Goal: Ask a question

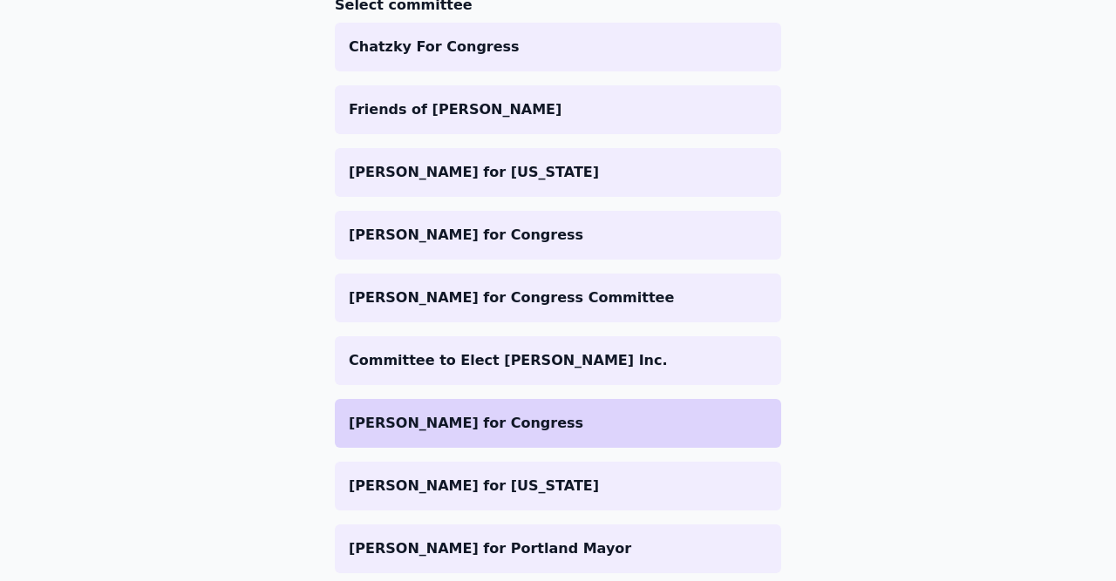
scroll to position [305, 0]
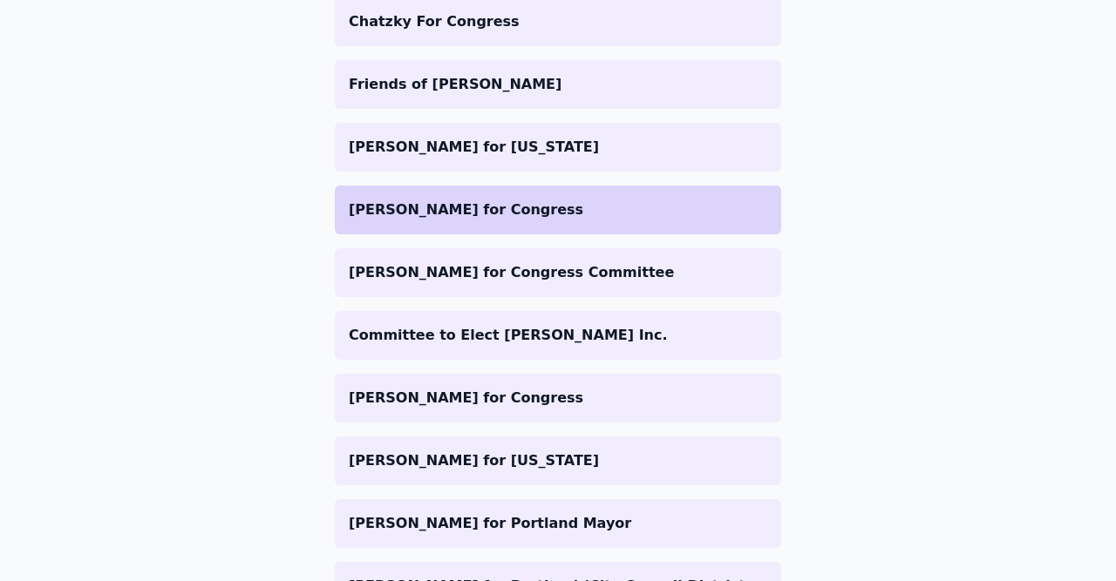
click at [466, 219] on p "[PERSON_NAME] for Congress" at bounding box center [558, 210] width 418 height 21
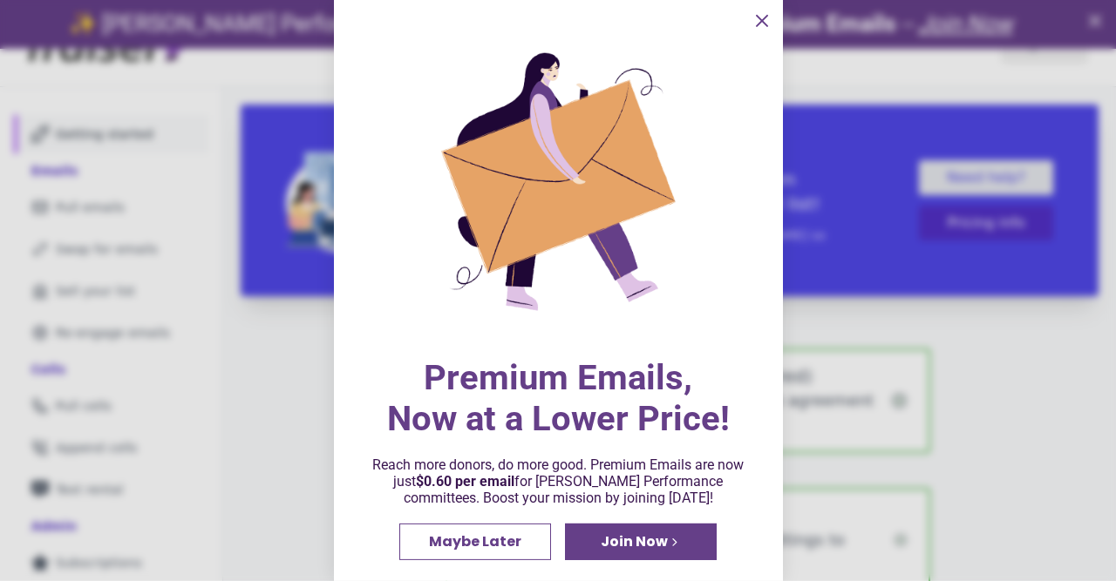
scroll to position [47, 0]
click at [763, 15] on icon "information" at bounding box center [761, 20] width 21 height 21
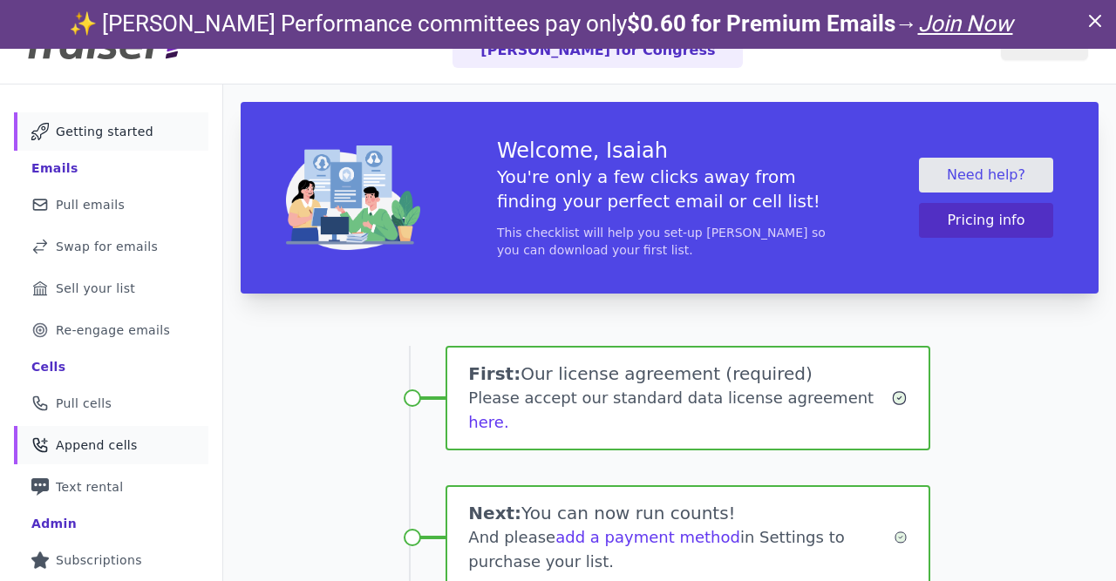
scroll to position [332, 0]
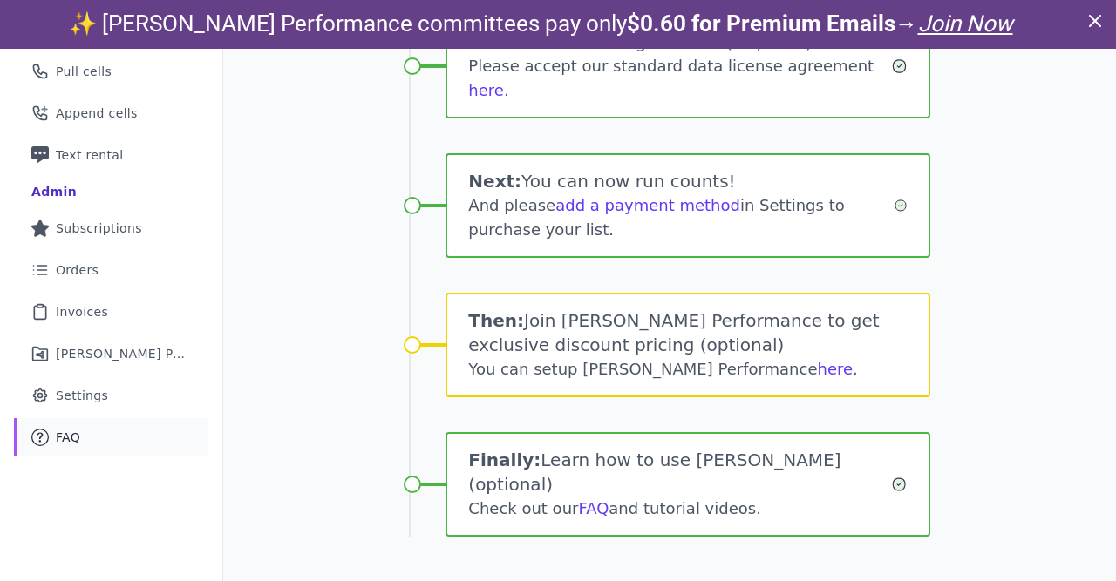
click at [99, 439] on link "Mail Icon Outline of a question FAQ" at bounding box center [111, 437] width 194 height 38
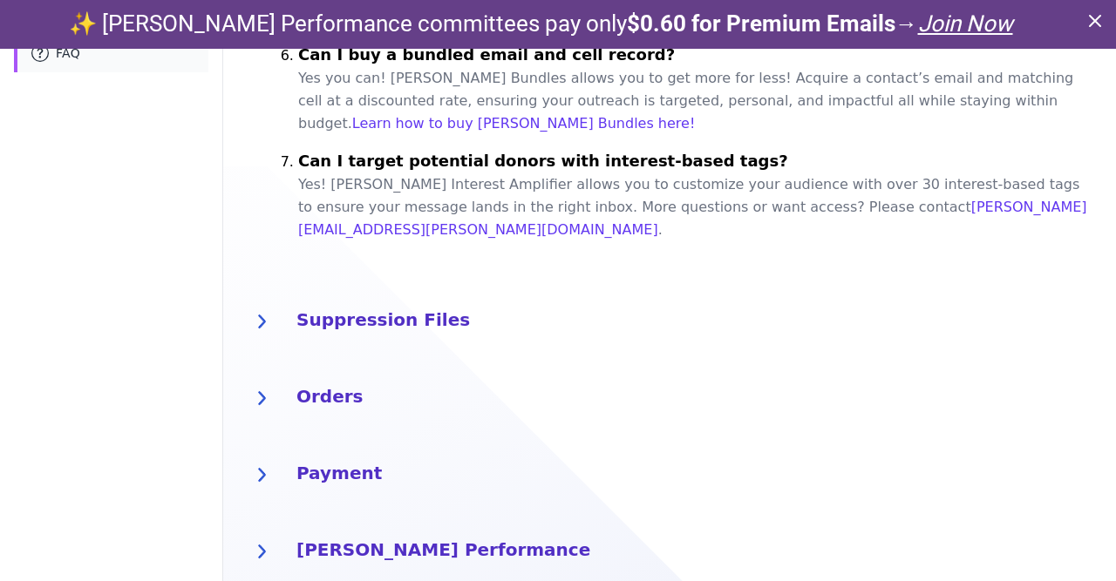
scroll to position [809, 0]
